Goal: Find specific page/section: Find specific page/section

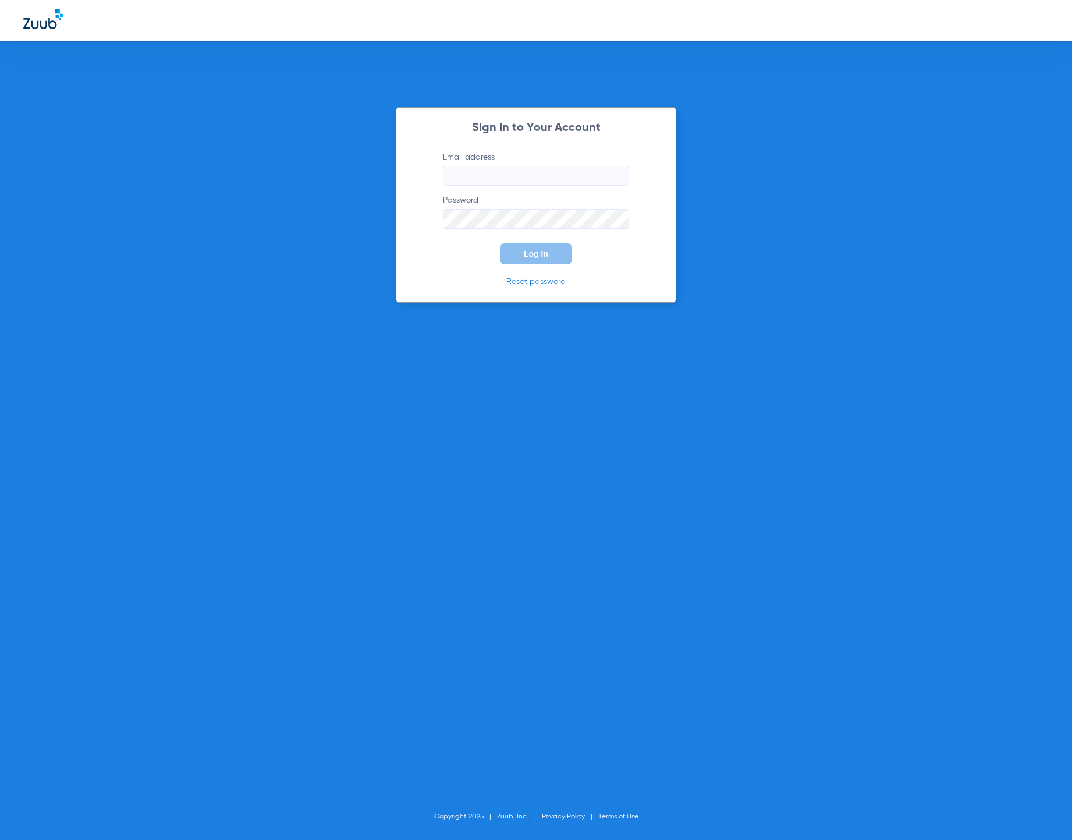
click at [558, 178] on input "Email address" at bounding box center [536, 176] width 186 height 20
type input "[EMAIL_ADDRESS][DOMAIN_NAME]"
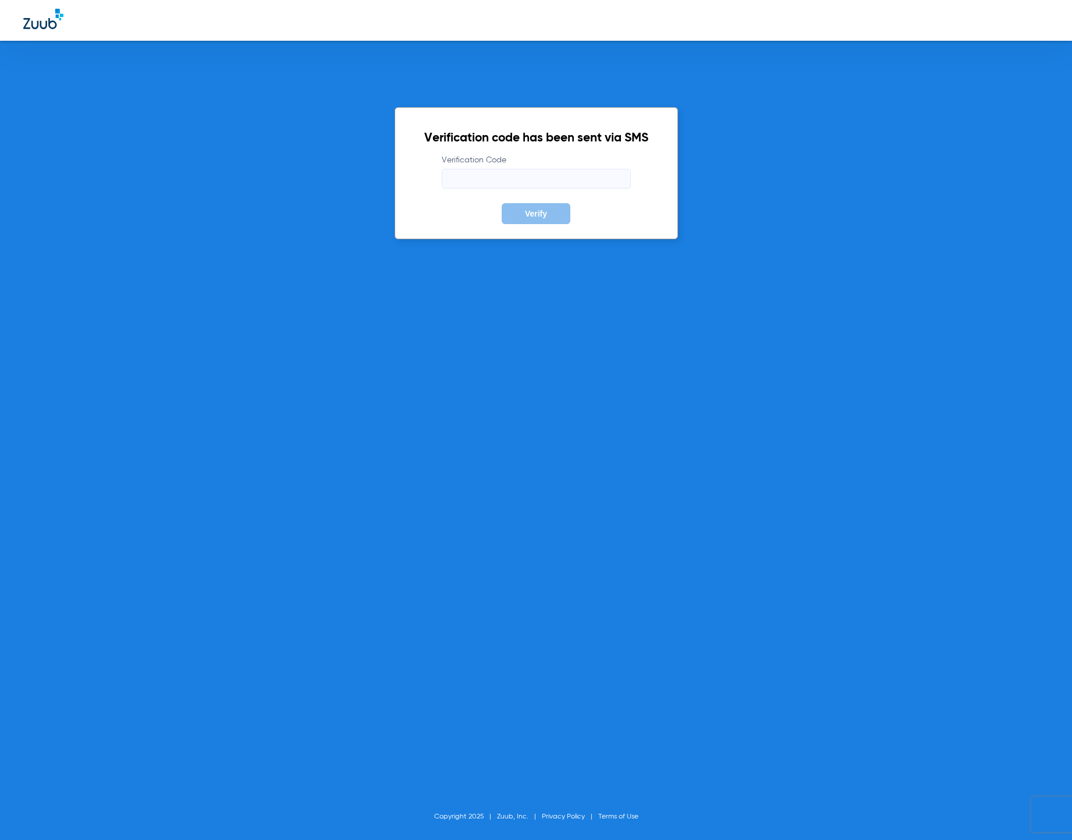
click at [452, 176] on input "Verification Code" at bounding box center [536, 179] width 189 height 20
type input "689177"
click at [501, 203] on button "Verify" at bounding box center [535, 213] width 69 height 21
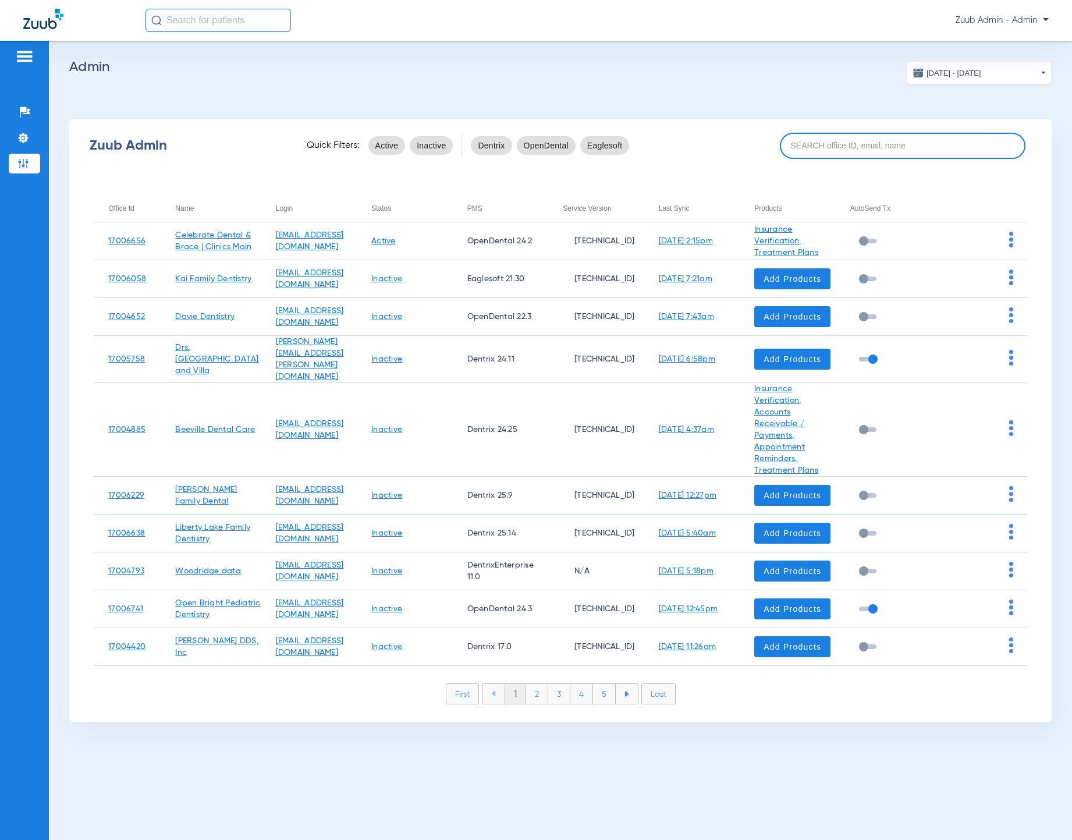
click at [852, 148] on input at bounding box center [903, 146] width 246 height 26
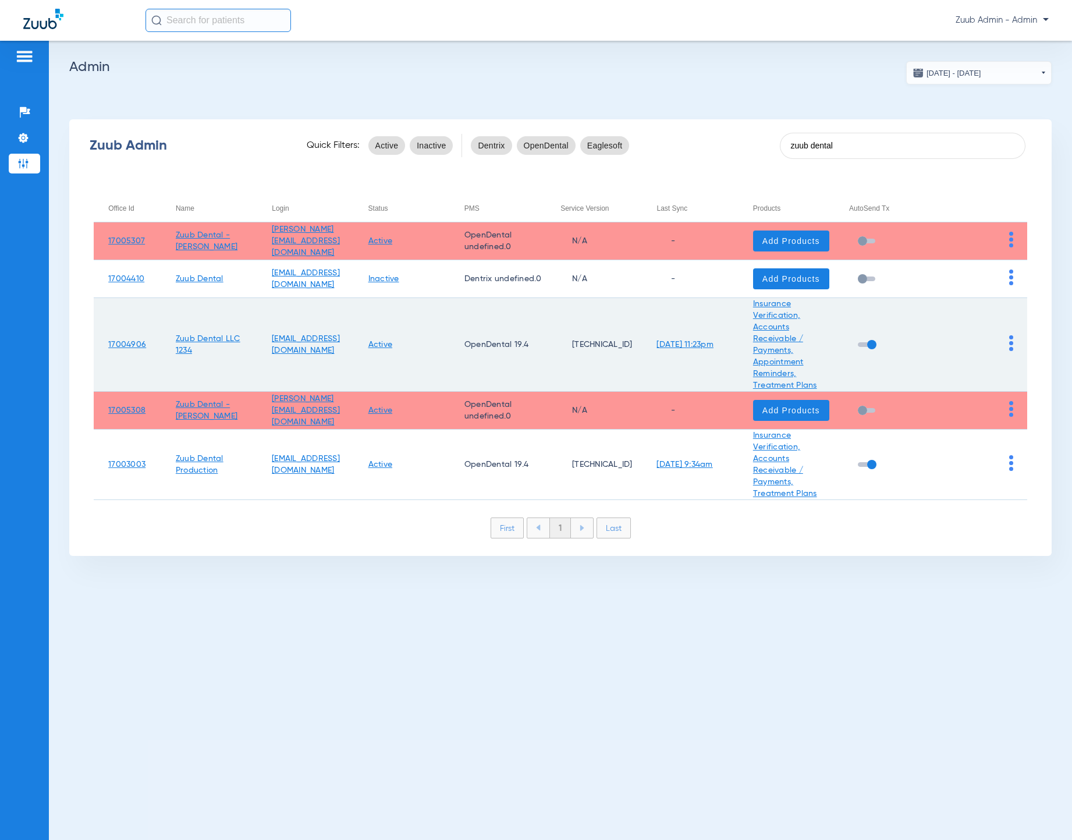
type input "zuub dental"
click at [1010, 344] on img at bounding box center [1011, 343] width 4 height 16
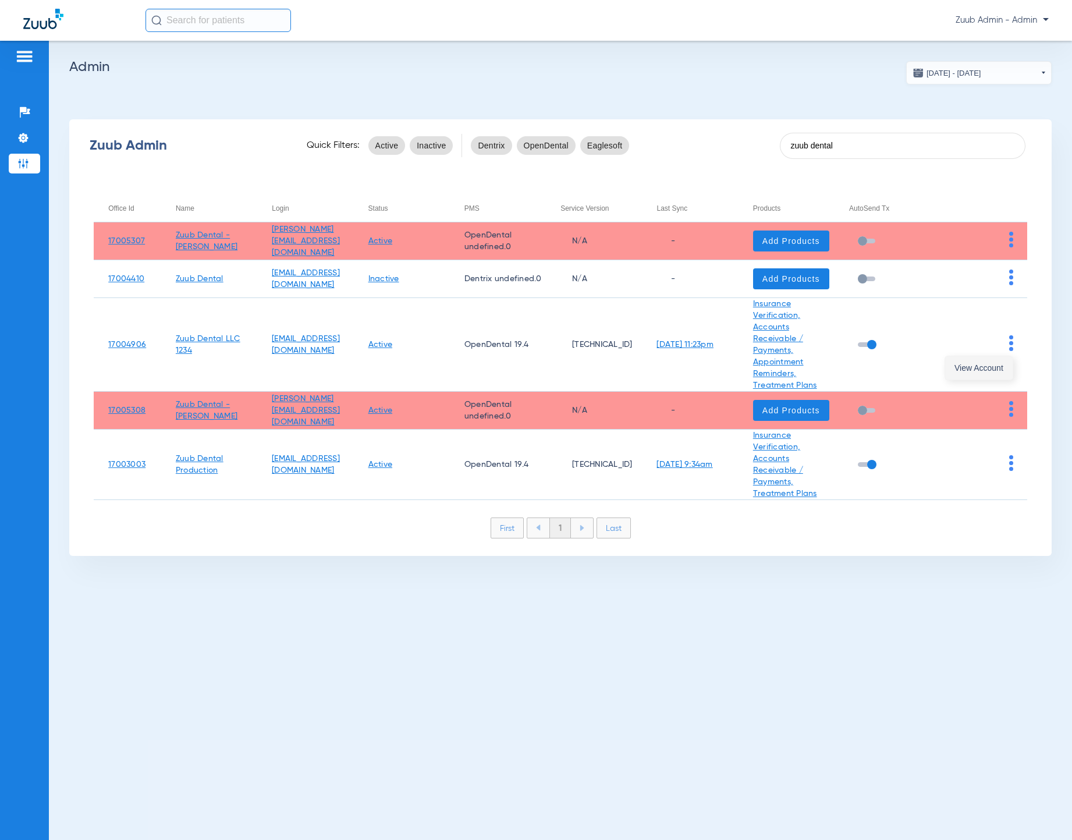
click at [1000, 364] on span "View Account" at bounding box center [978, 368] width 49 height 8
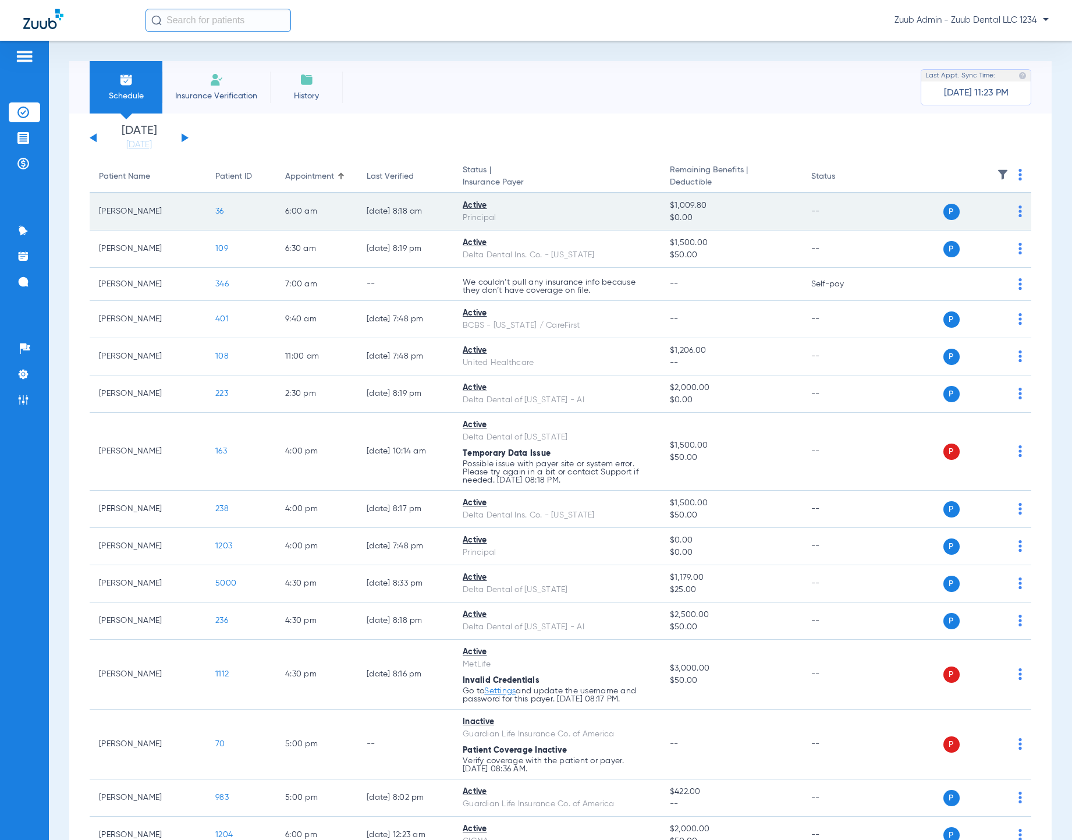
click at [216, 211] on span "36" at bounding box center [219, 211] width 9 height 8
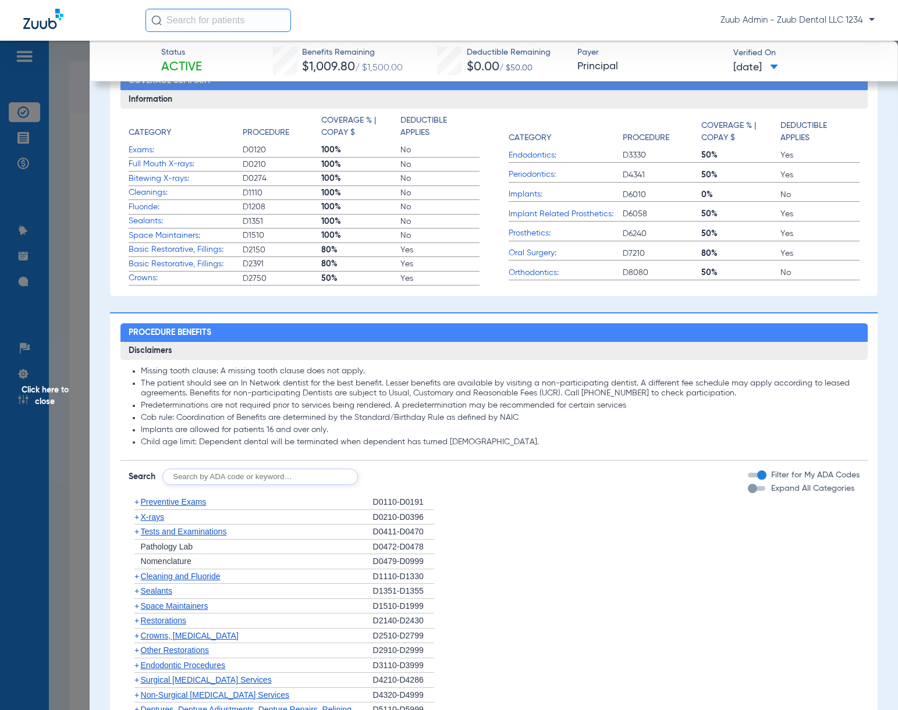
scroll to position [361, 0]
